Goal: Obtain resource: Download file/media

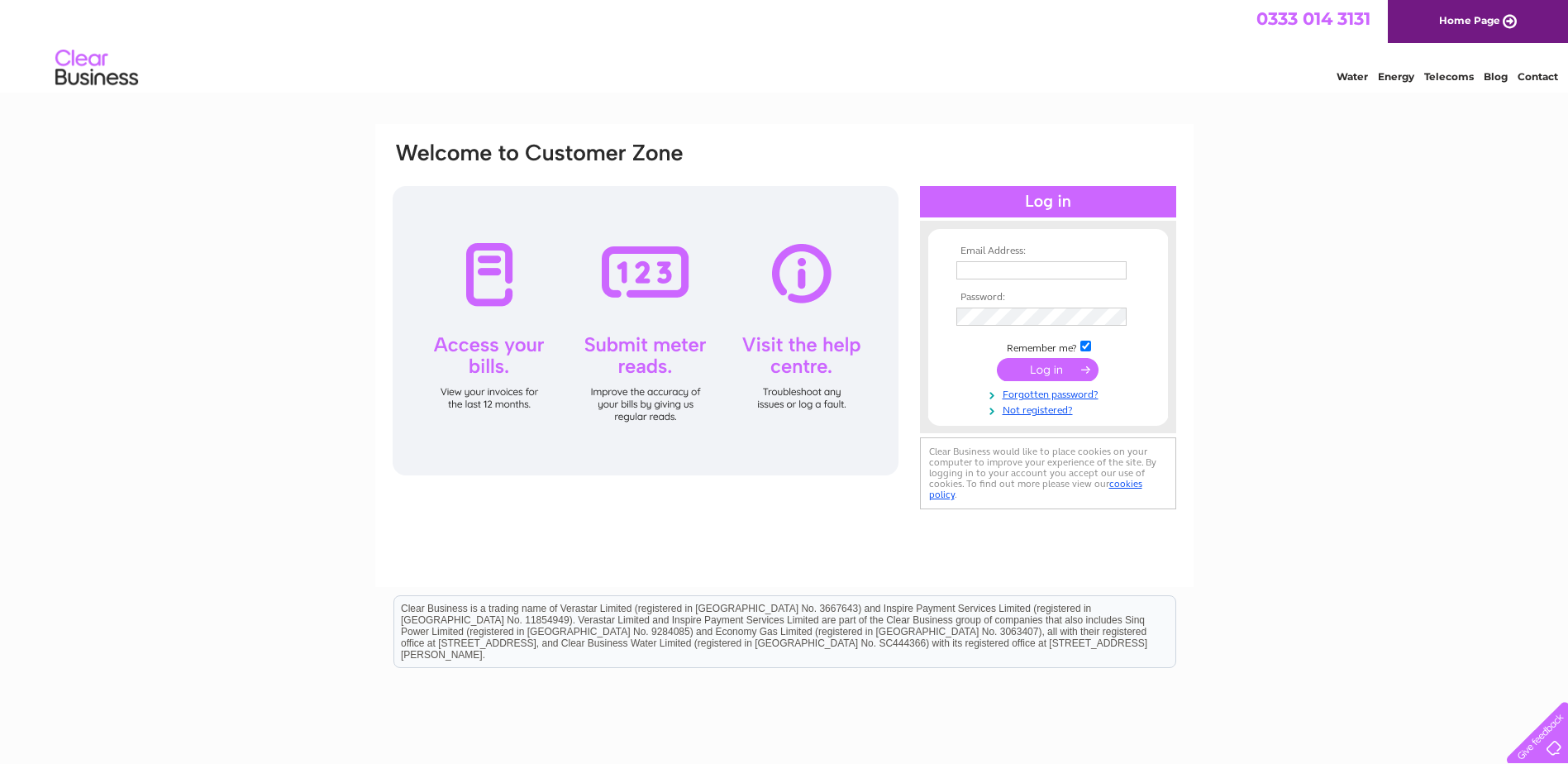
click at [728, 471] on div at bounding box center [646, 330] width 506 height 289
click at [974, 268] on input "text" at bounding box center [1041, 270] width 171 height 18
paste input "accountspayable@rembrandtimber.com"
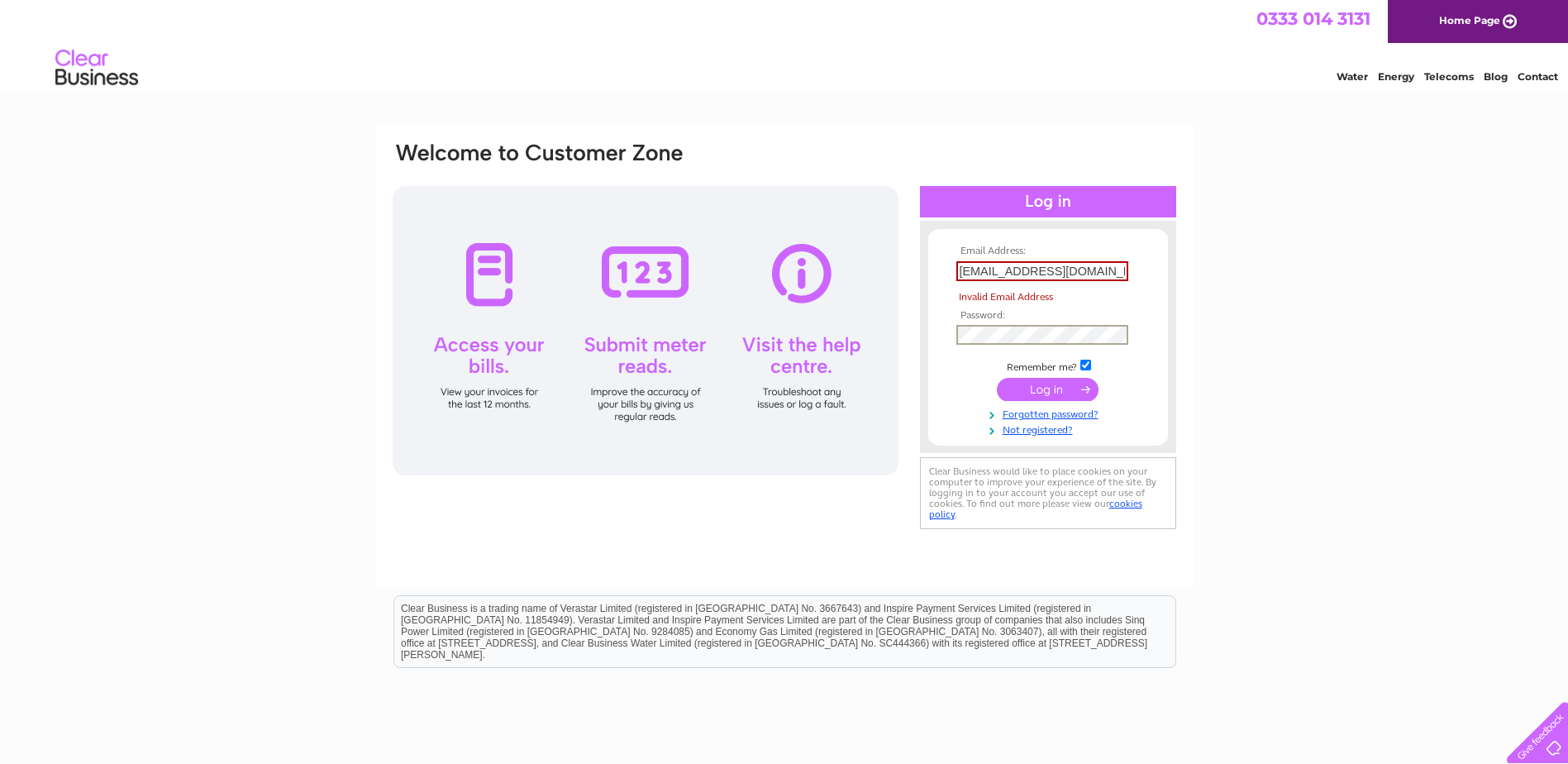
click at [1039, 389] on input "submit" at bounding box center [1047, 388] width 102 height 23
click at [1121, 273] on input "accountspayable@rembrandtimber.com" at bounding box center [1042, 271] width 172 height 20
click at [1125, 268] on input "accountspayable@rembrandtimber.com" at bounding box center [1042, 271] width 172 height 20
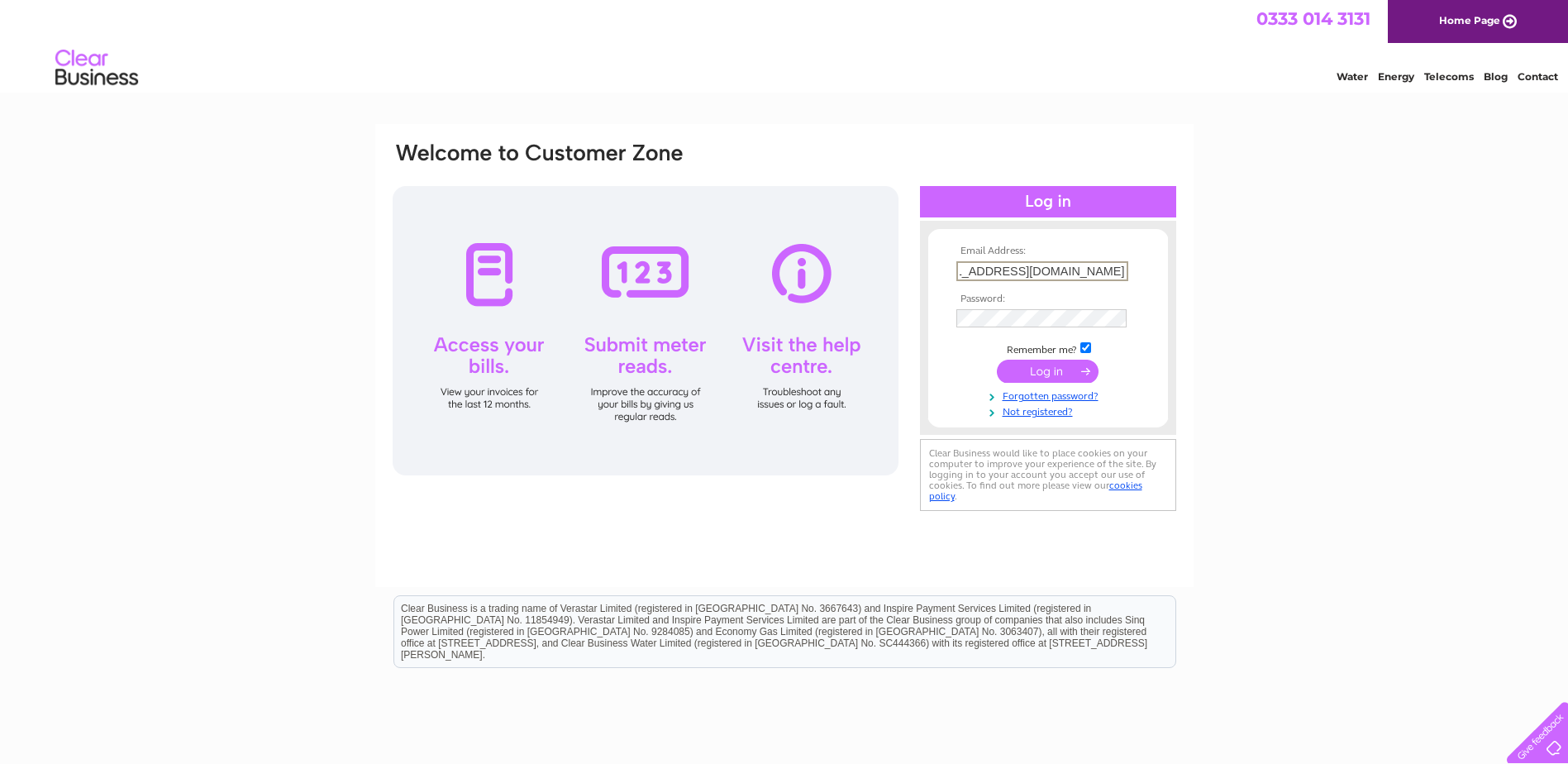
type input "accountspayable@rembrandtimber.com"
click at [937, 388] on form "Email Address: accountspayable@rembrandtimber.com Password:" at bounding box center [1048, 331] width 240 height 172
click at [1053, 364] on input "submit" at bounding box center [1047, 369] width 102 height 23
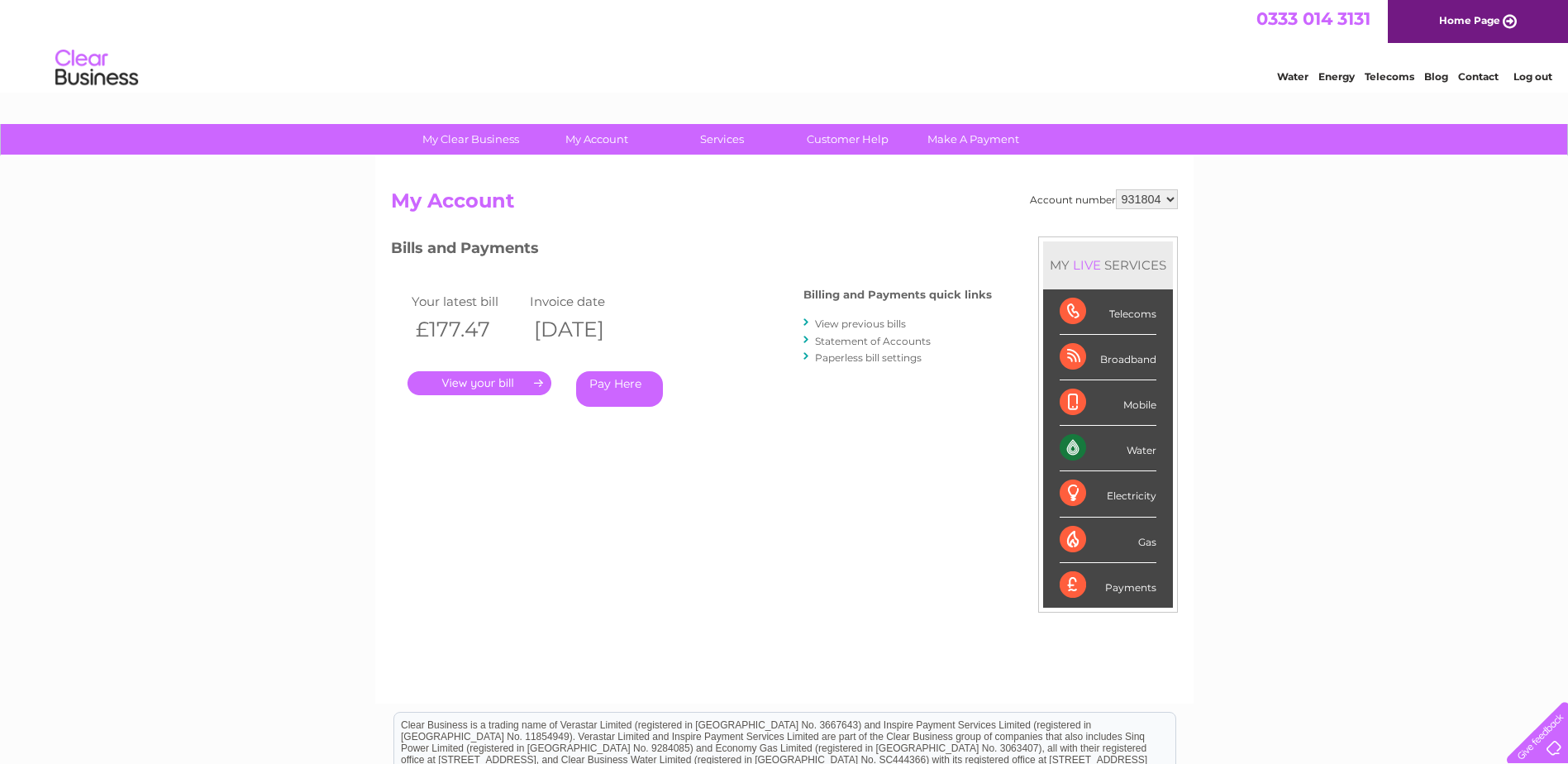
click at [1172, 195] on select "931804" at bounding box center [1147, 199] width 62 height 20
drag, startPoint x: 490, startPoint y: 387, endPoint x: 497, endPoint y: 396, distance: 11.4
click at [490, 387] on link "." at bounding box center [479, 383] width 144 height 24
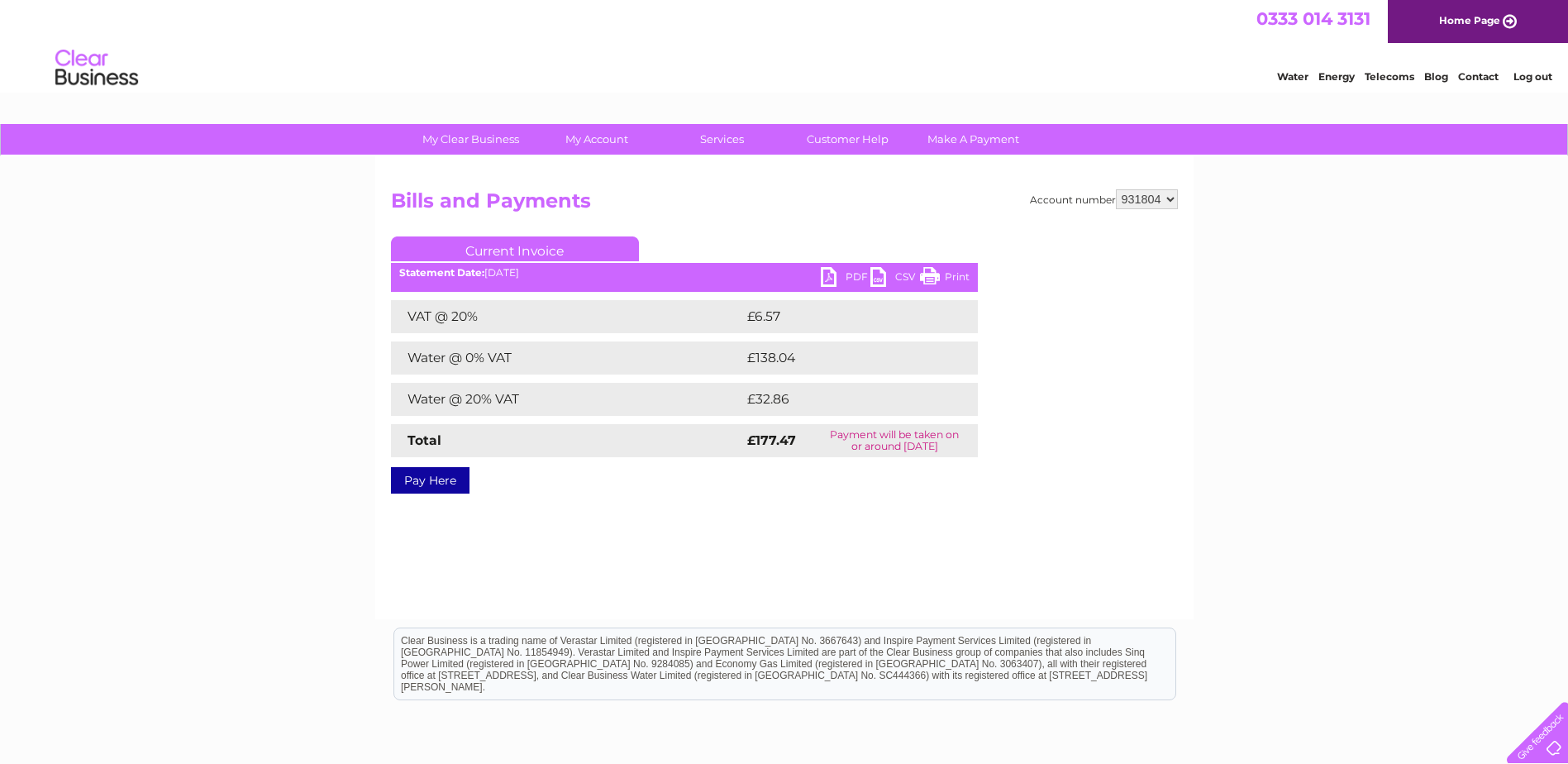
click at [850, 271] on link "PDF" at bounding box center [846, 279] width 50 height 24
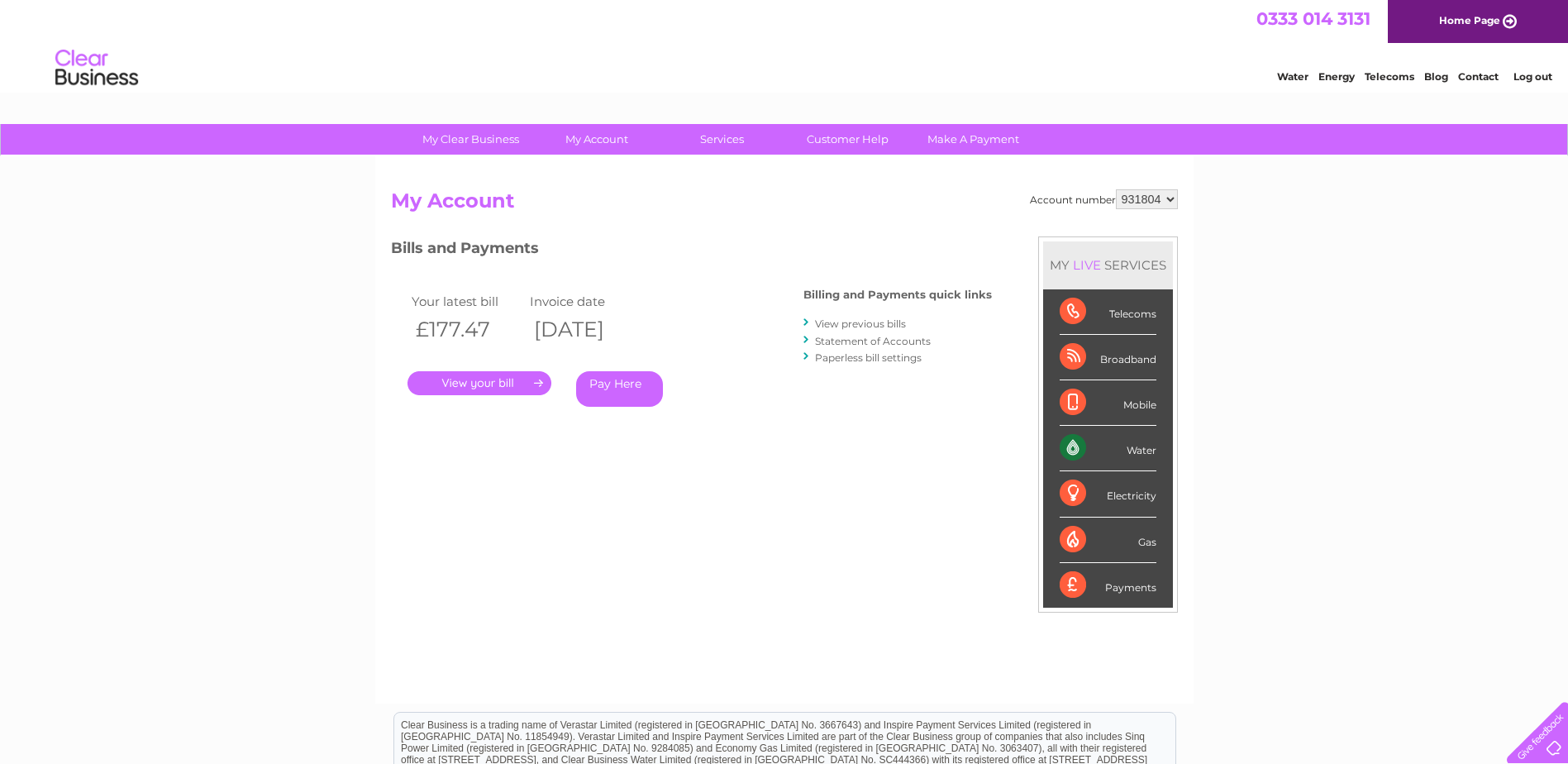
click at [1540, 77] on link "Log out" at bounding box center [1533, 76] width 39 height 12
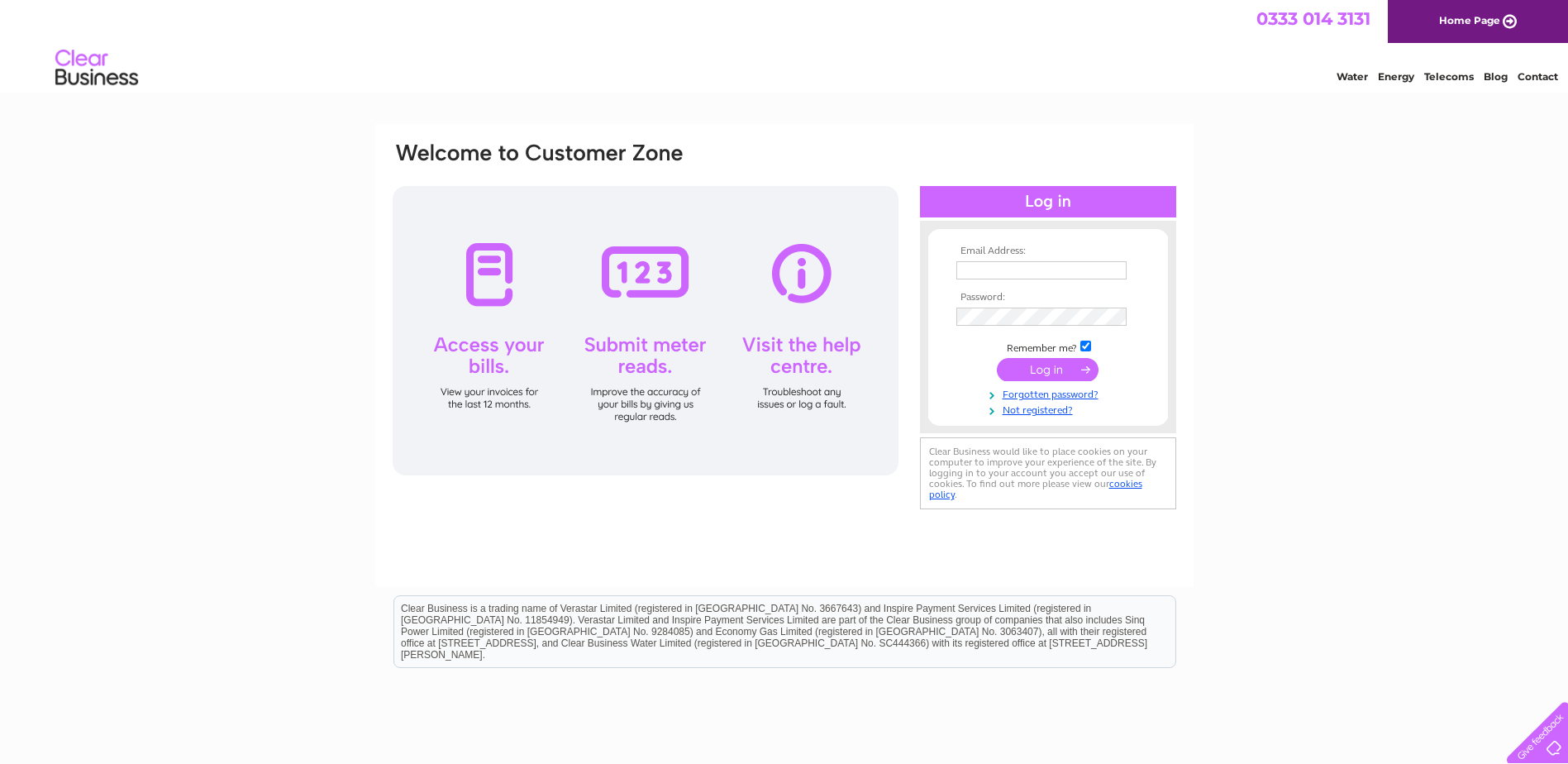
click at [1016, 272] on input "text" at bounding box center [1041, 270] width 171 height 18
paste input "[PERSON_NAME][EMAIL_ADDRESS][PERSON_NAME][DOMAIN_NAME]"
type input "[PERSON_NAME][EMAIL_ADDRESS][PERSON_NAME][DOMAIN_NAME]"
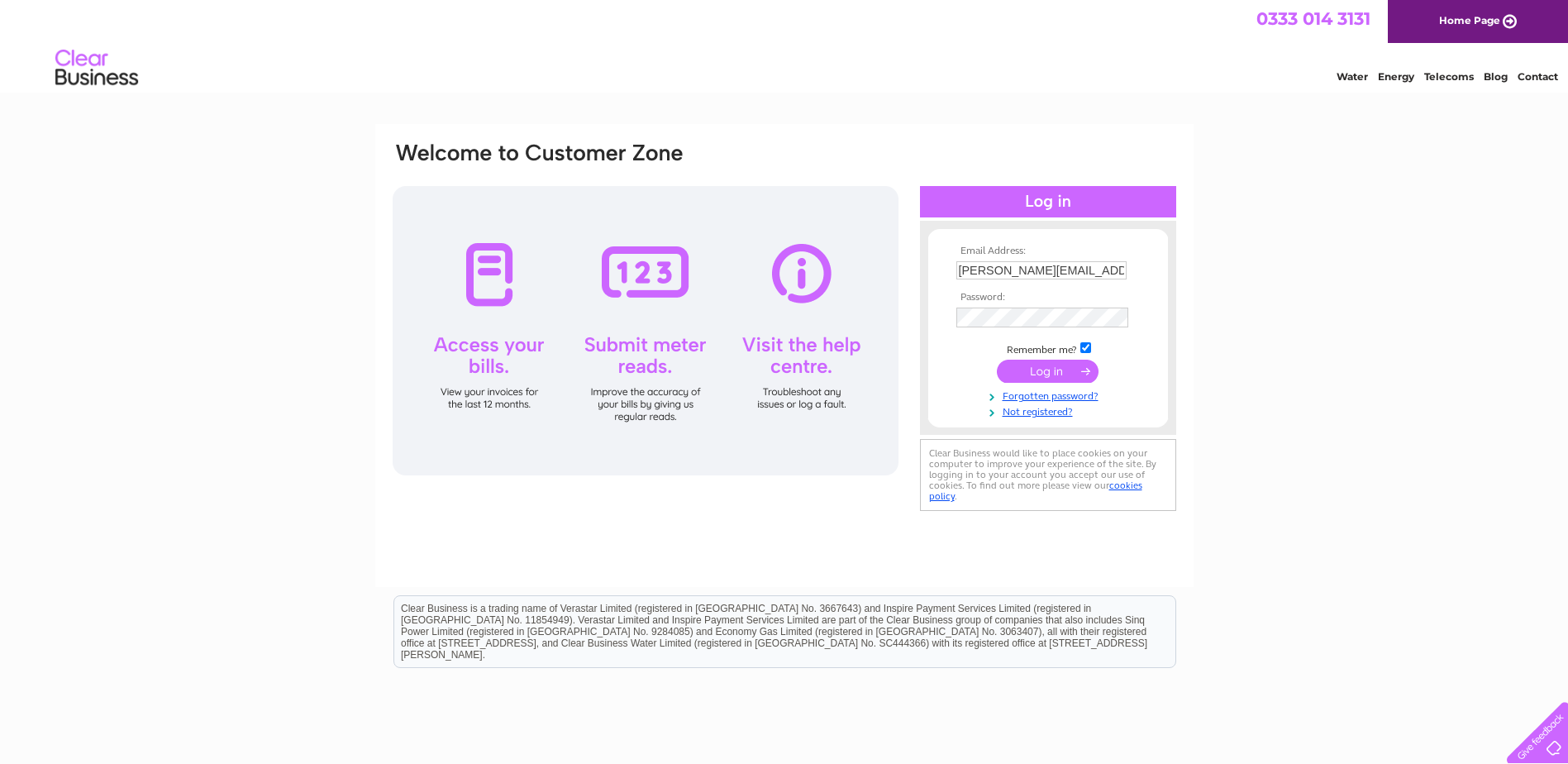
click at [1046, 367] on input "submit" at bounding box center [1047, 370] width 102 height 23
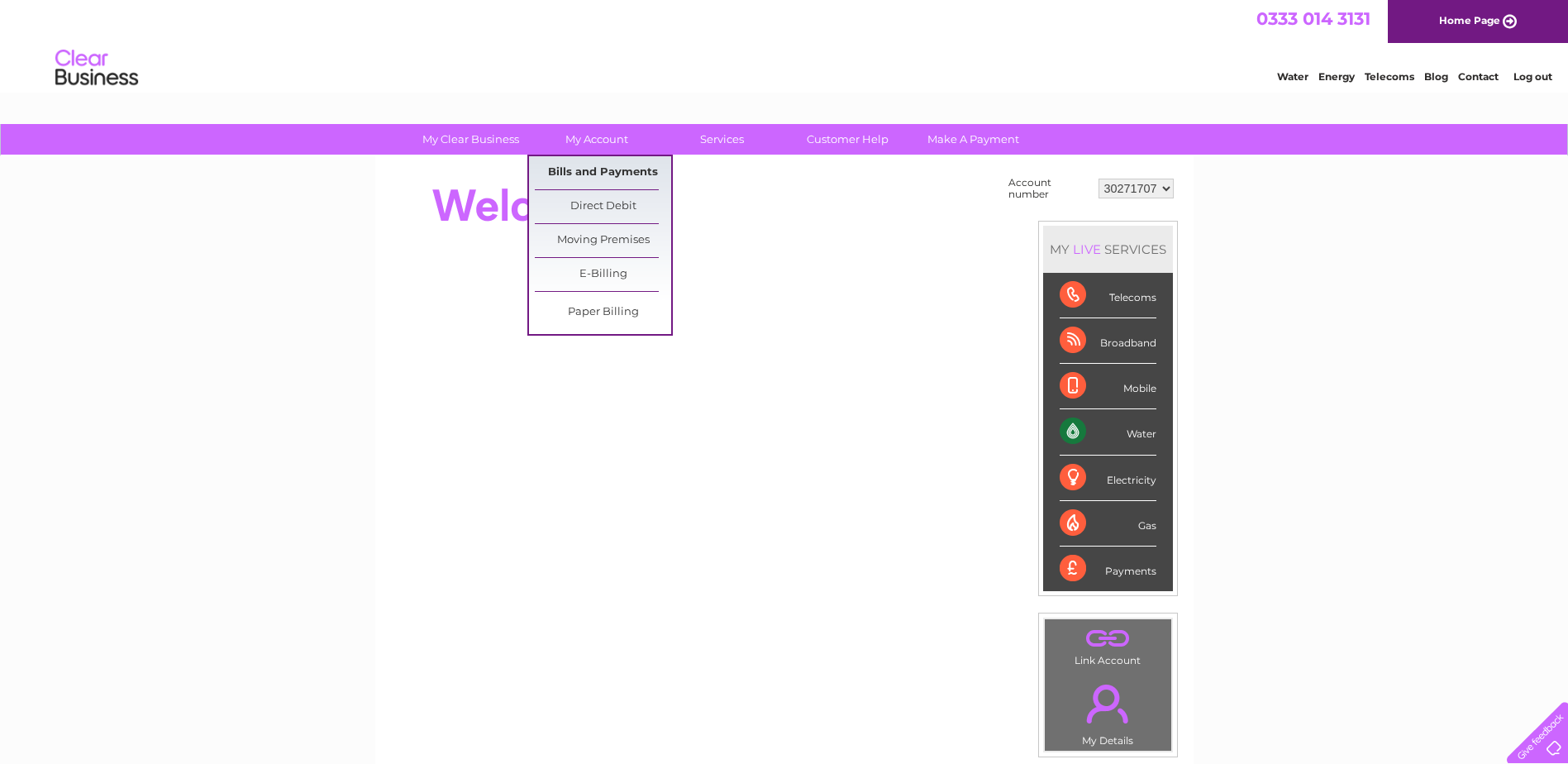
click at [599, 165] on link "Bills and Payments" at bounding box center [603, 172] width 136 height 33
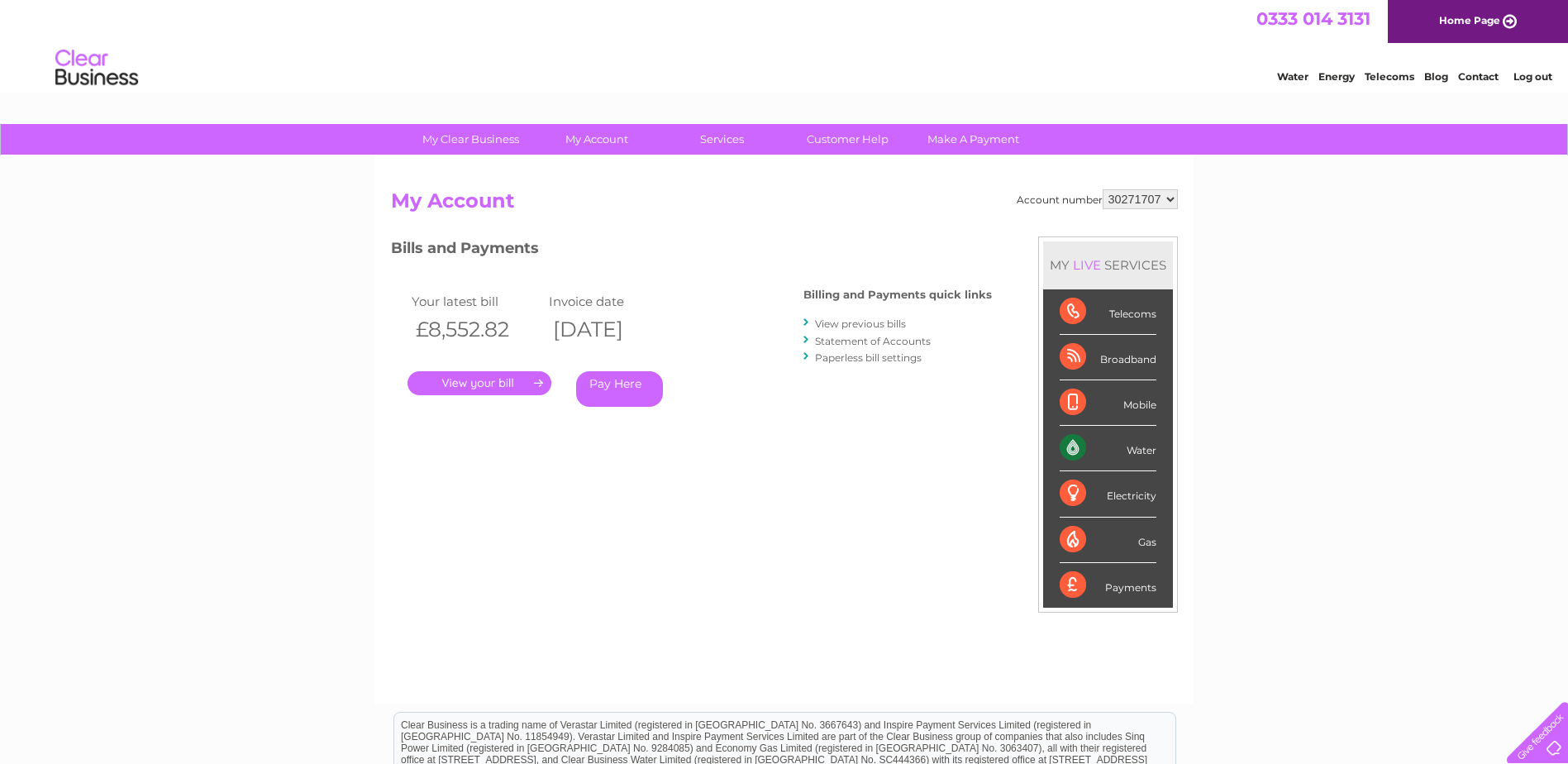
click at [486, 385] on link "." at bounding box center [479, 383] width 144 height 24
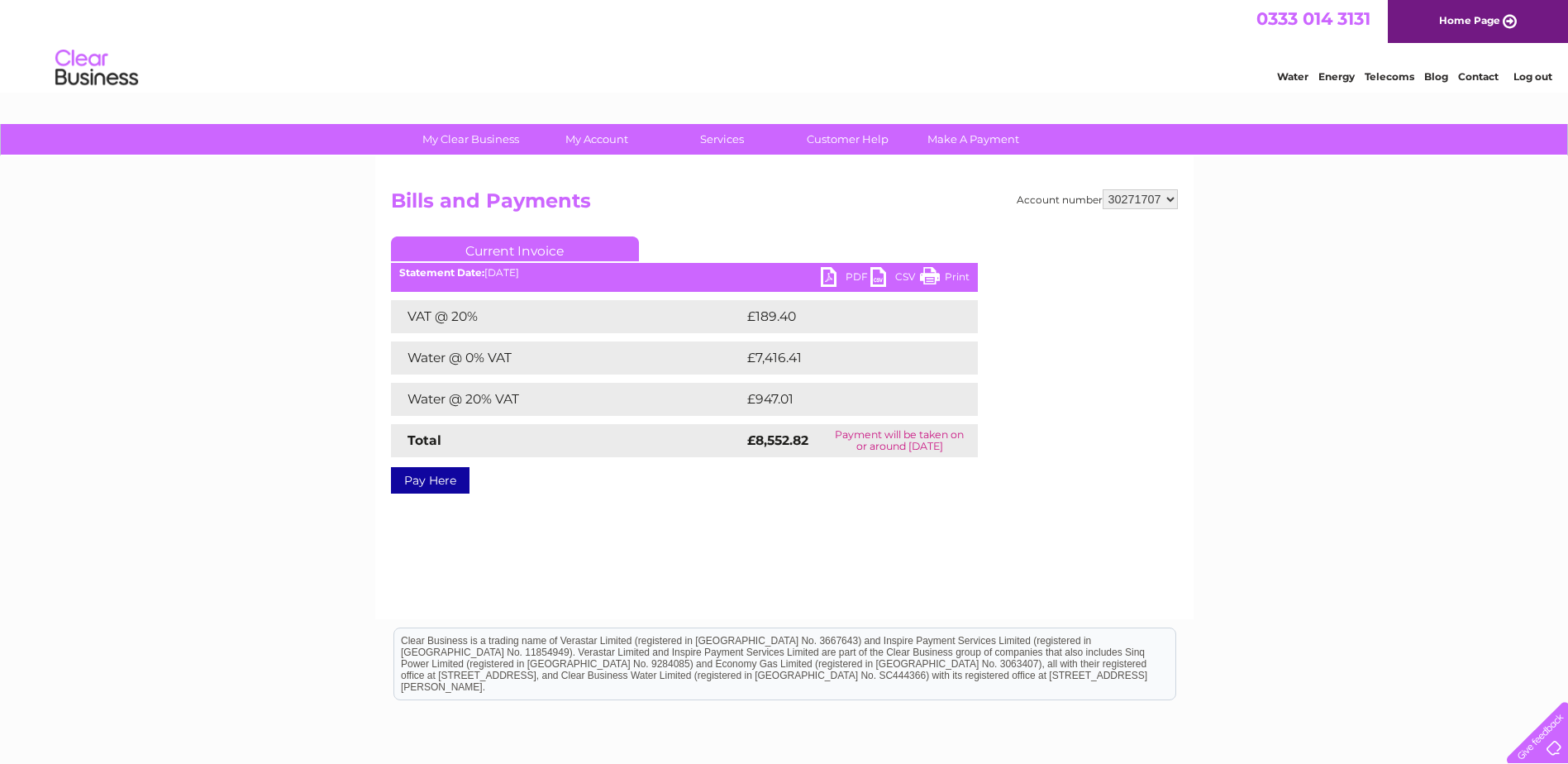
click at [852, 278] on link "PDF" at bounding box center [846, 279] width 50 height 24
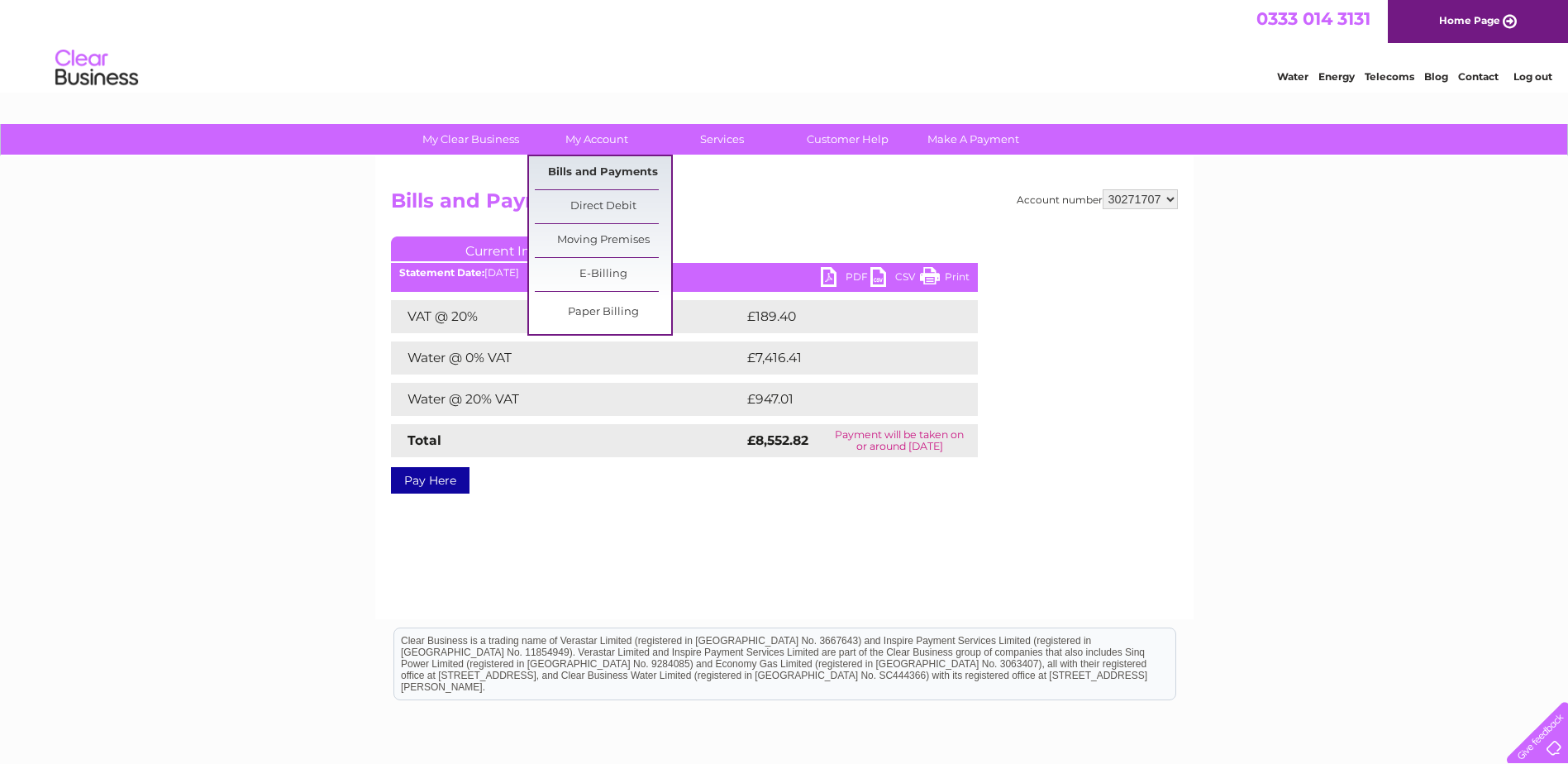
click at [583, 168] on link "Bills and Payments" at bounding box center [603, 172] width 136 height 33
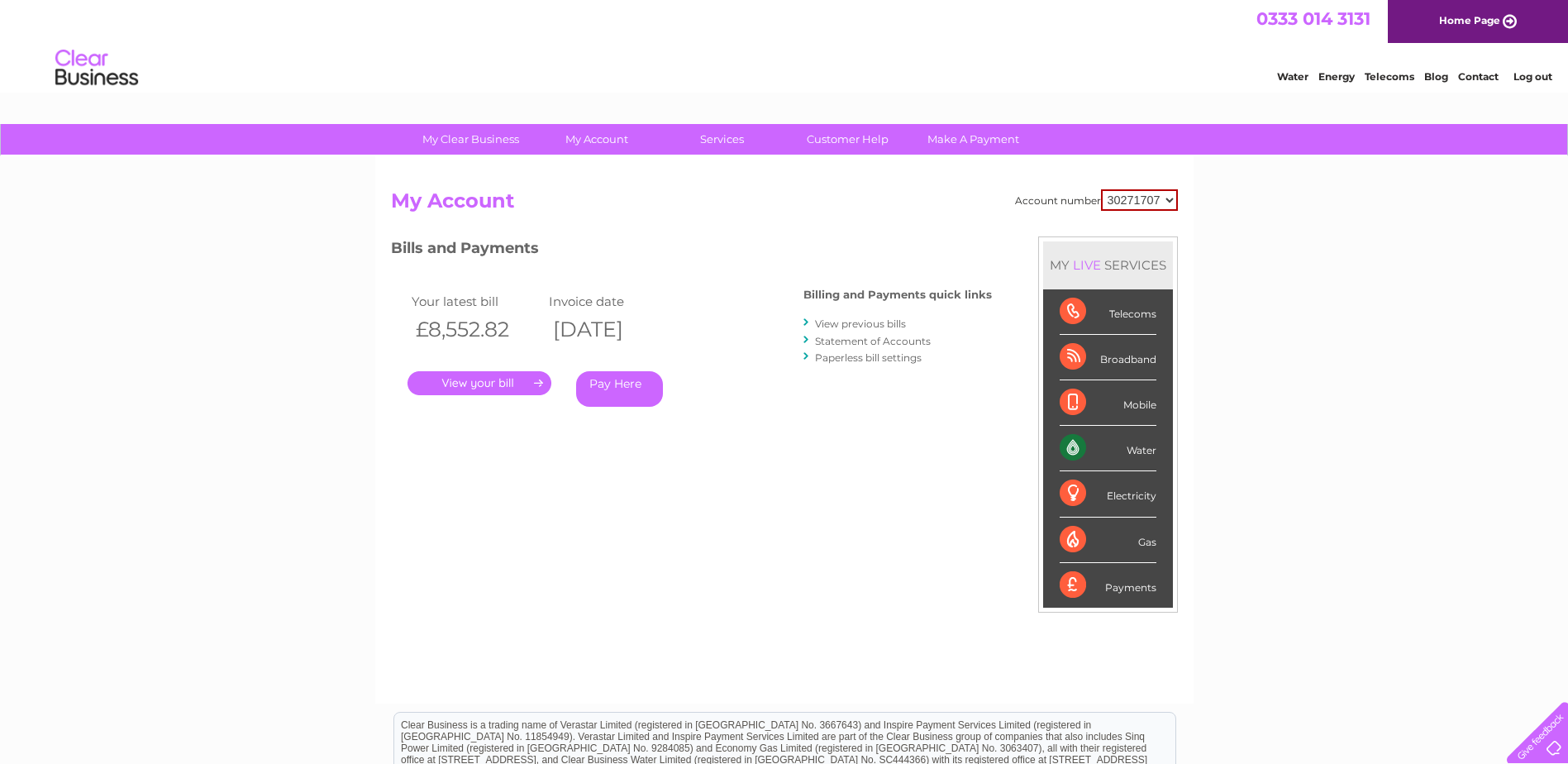
click at [896, 319] on link "View previous bills" at bounding box center [860, 323] width 91 height 12
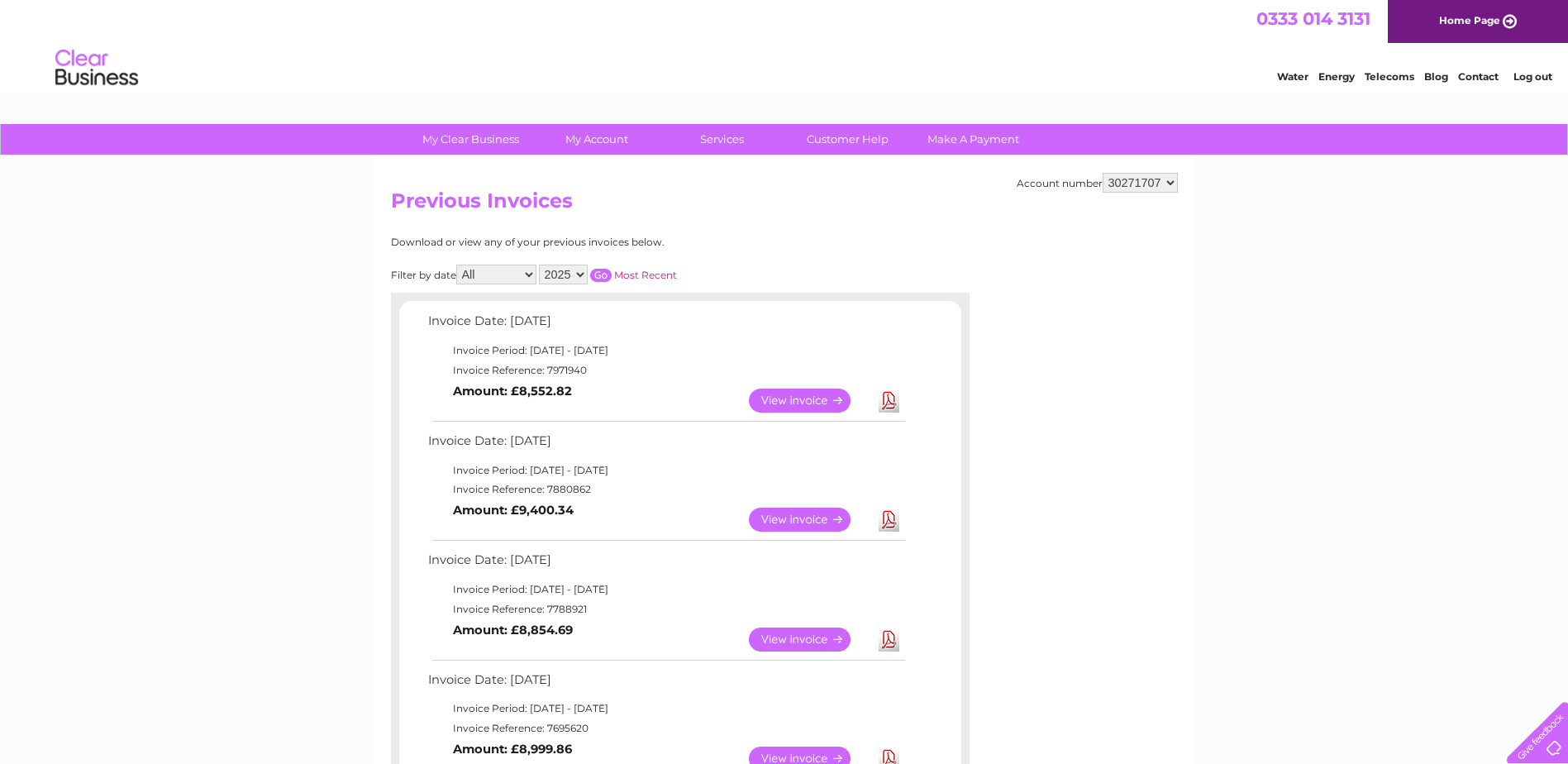
click at [799, 516] on link "View" at bounding box center [810, 520] width 122 height 24
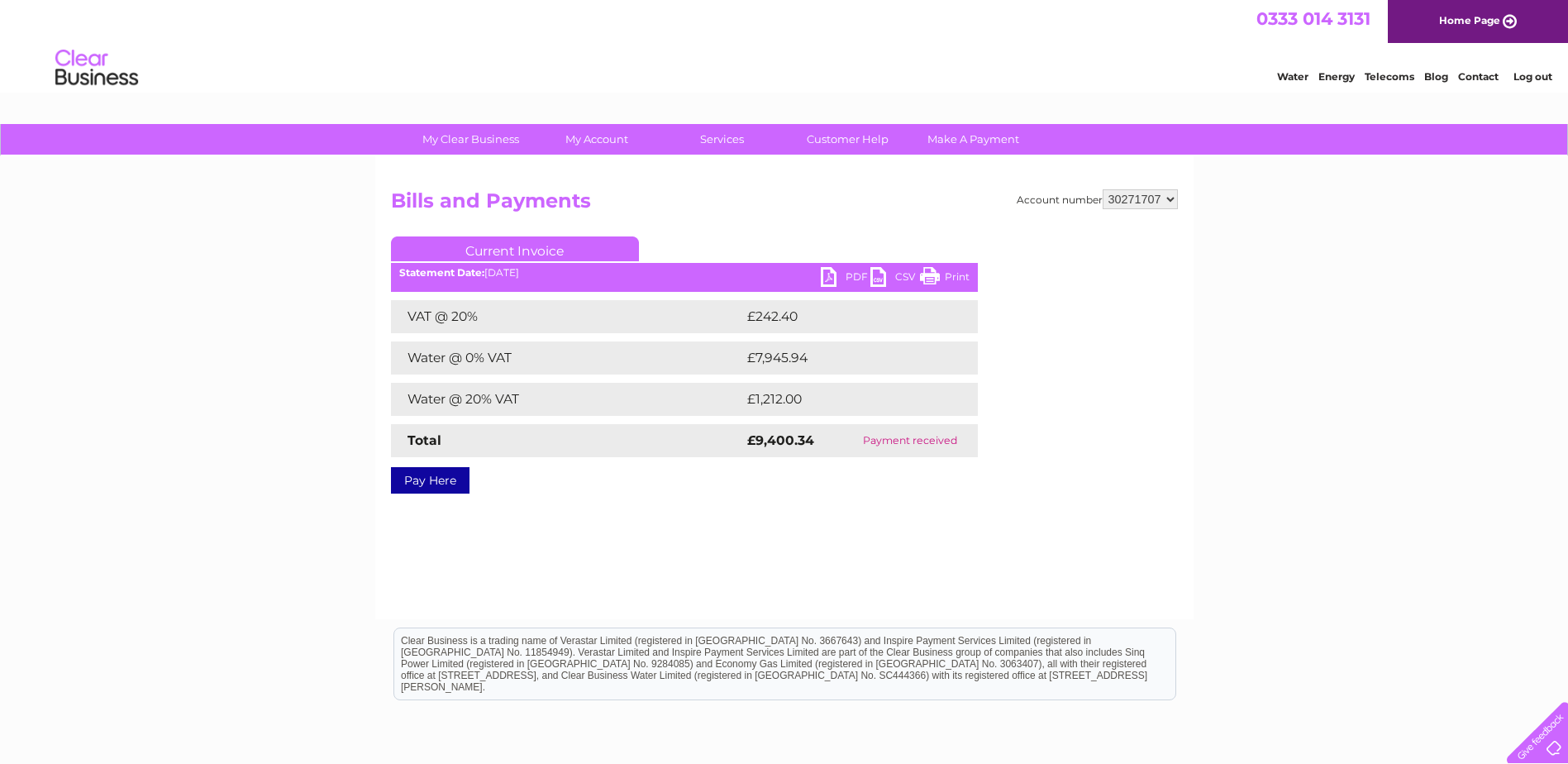
click at [853, 272] on link "PDF" at bounding box center [846, 279] width 50 height 24
